Goal: Information Seeking & Learning: Learn about a topic

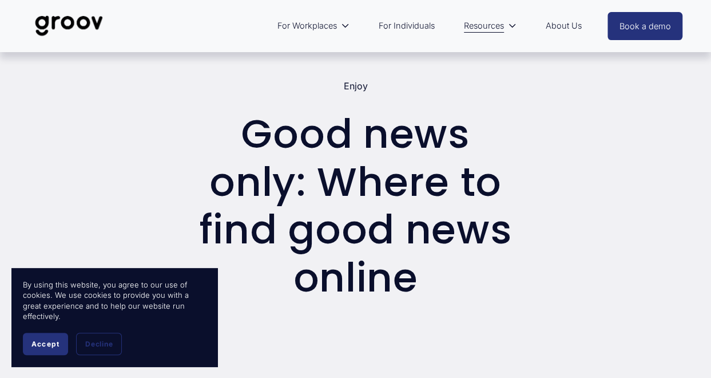
click at [40, 337] on button "Accept" at bounding box center [45, 343] width 45 height 22
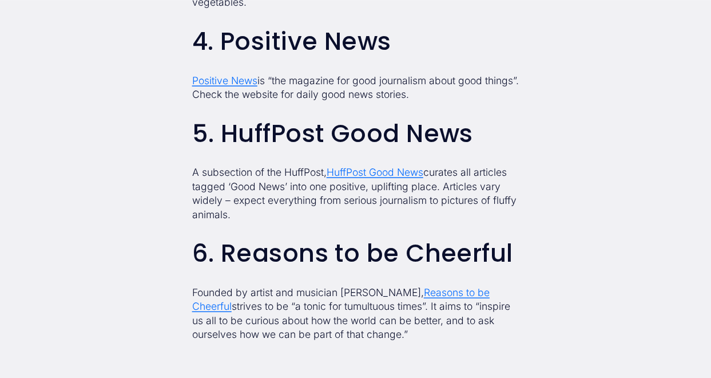
scroll to position [1281, 0]
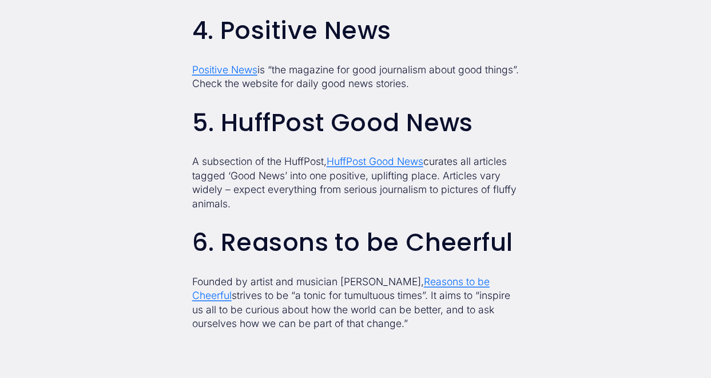
click at [379, 167] on span "HuffPost Good News" at bounding box center [375, 161] width 97 height 12
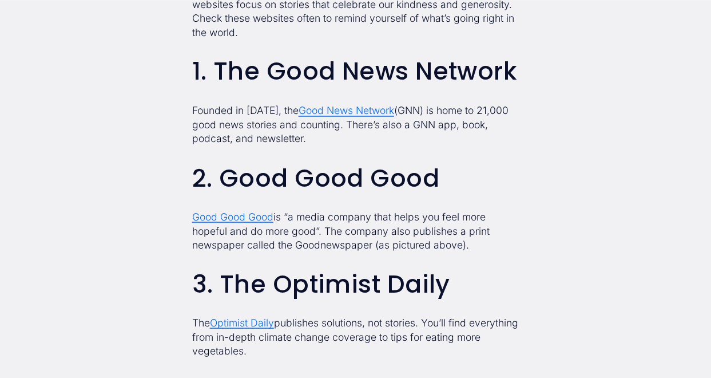
scroll to position [938, 0]
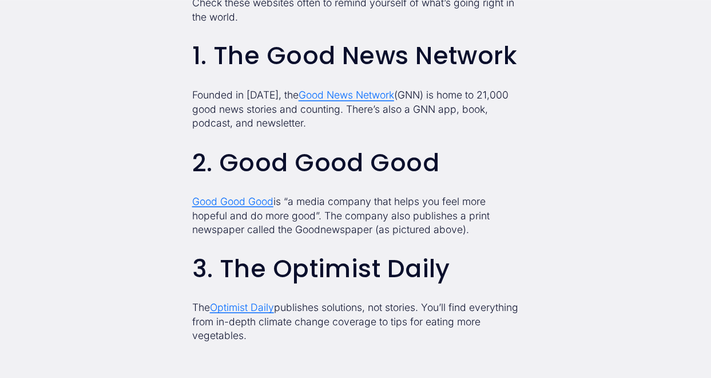
click at [241, 207] on span "Good Good Good" at bounding box center [232, 200] width 81 height 12
